Goal: Transaction & Acquisition: Purchase product/service

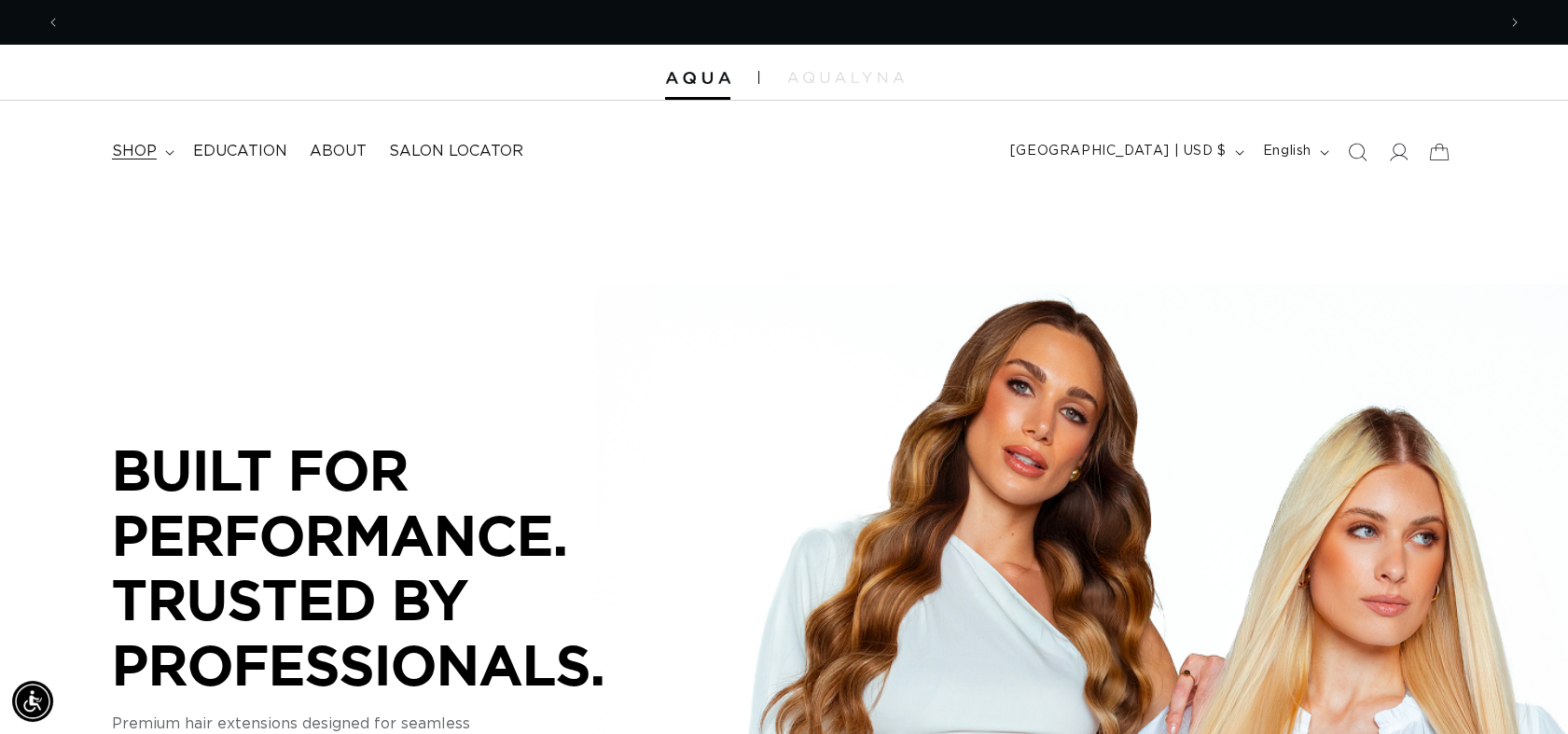
scroll to position [0, 1435]
click at [123, 147] on span "shop" at bounding box center [134, 151] width 45 height 20
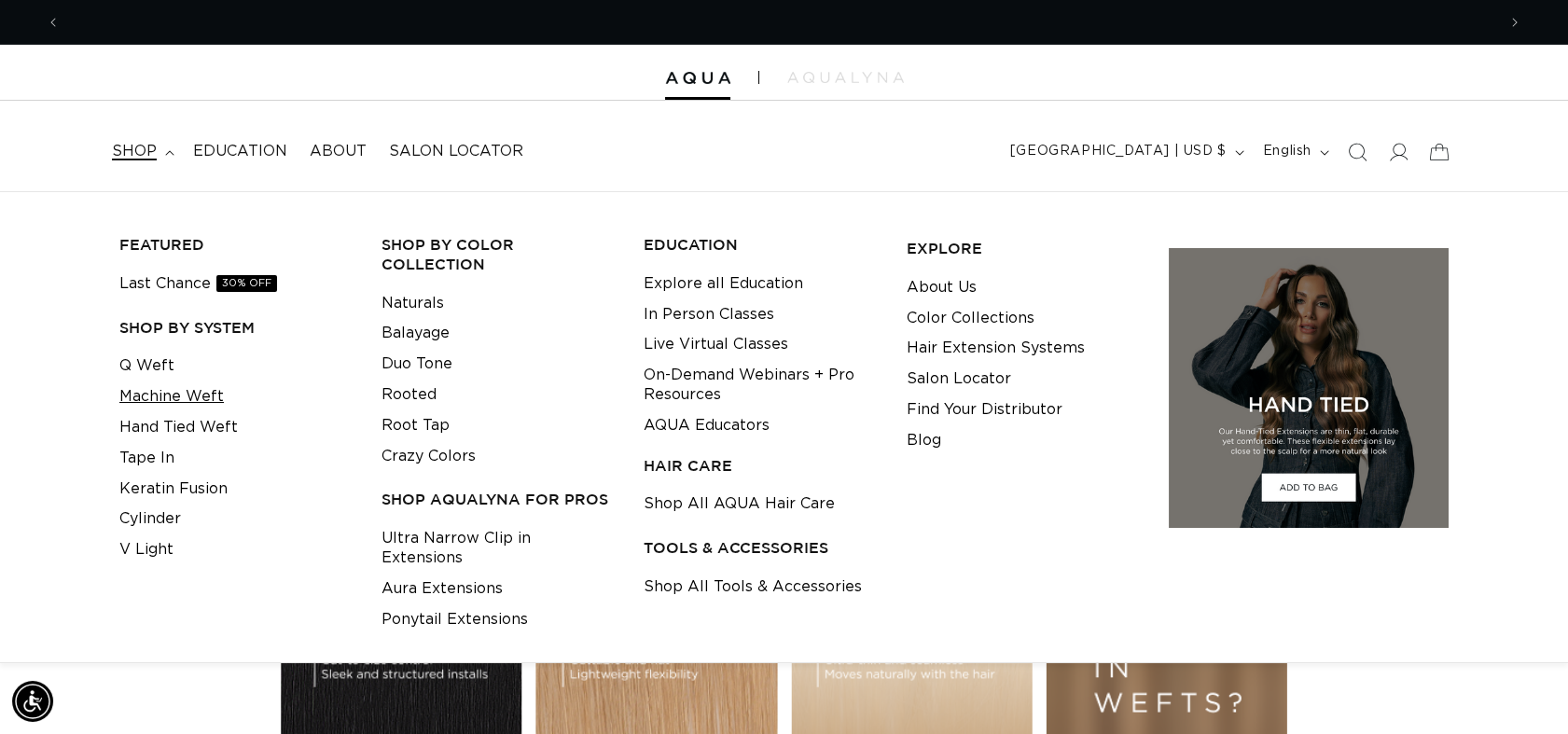
scroll to position [0, 2872]
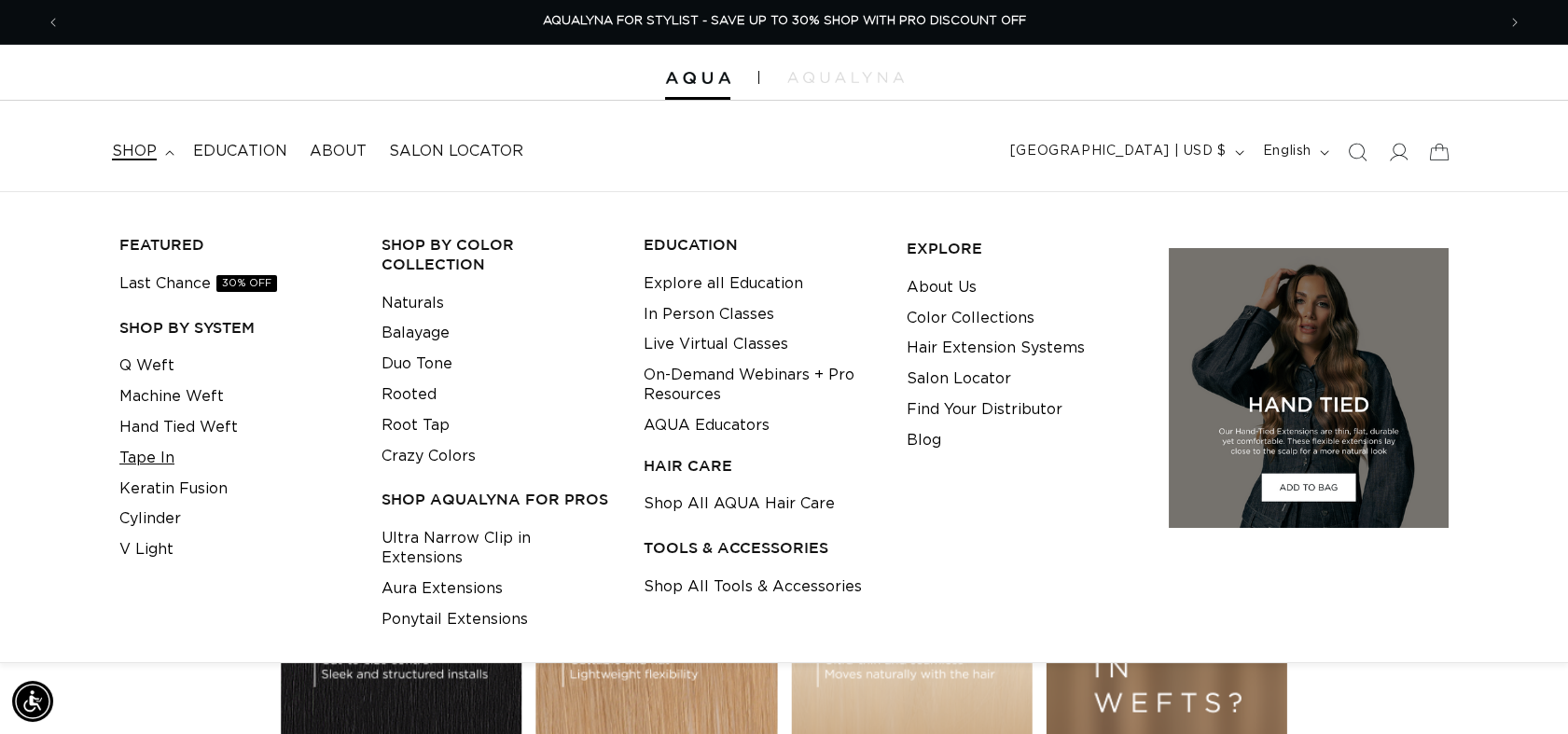
click at [145, 461] on link "Tape In" at bounding box center [147, 458] width 55 height 31
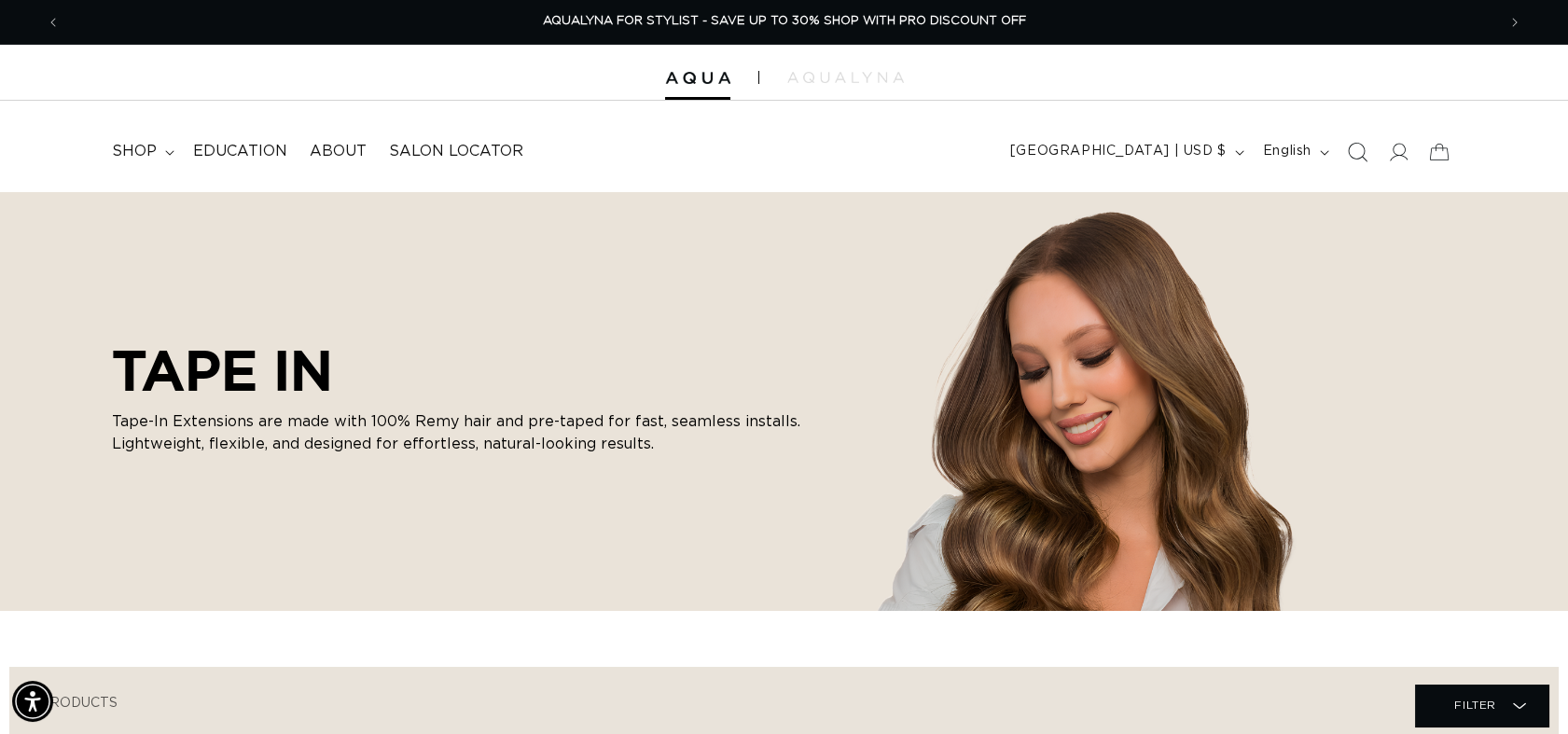
click at [1361, 159] on icon "Search" at bounding box center [1356, 151] width 20 height 20
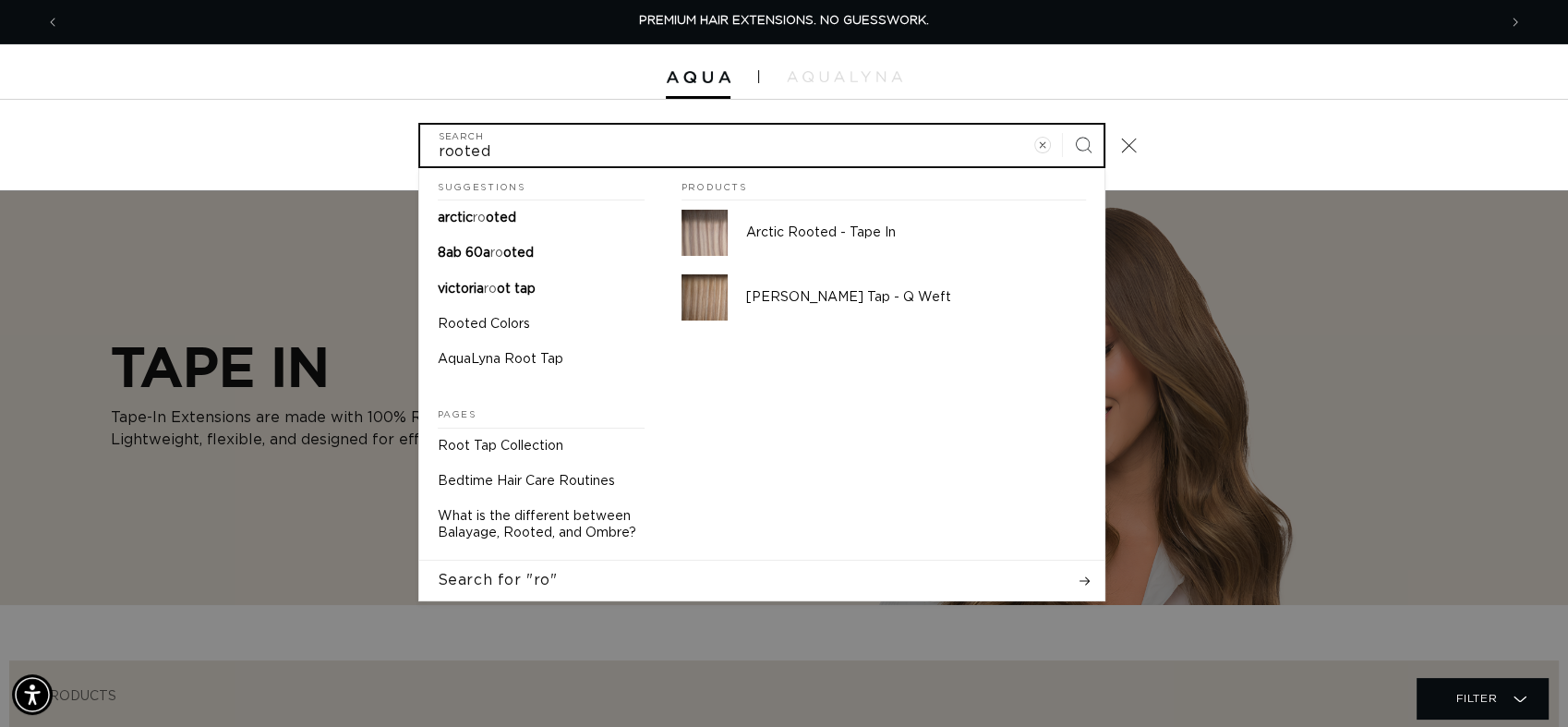
type input "rooted"
click at [1063, 125] on button "Search" at bounding box center [1083, 145] width 41 height 41
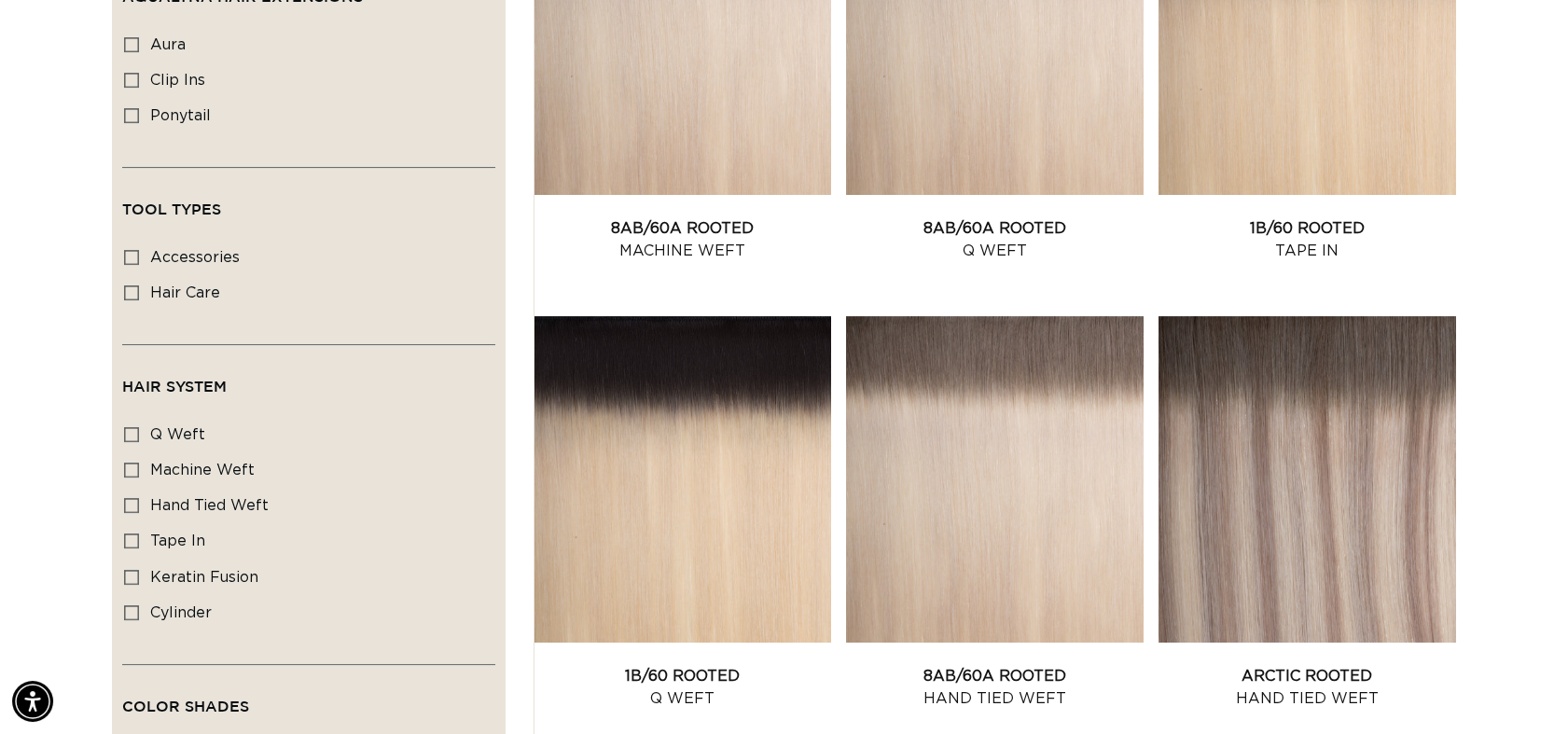
scroll to position [0, 2872]
click at [128, 534] on icon at bounding box center [132, 541] width 15 height 15
click at [128, 534] on input "tape in tape in (49 products)" at bounding box center [132, 541] width 15 height 15
checkbox input "true"
